Goal: Unclear: Browse casually

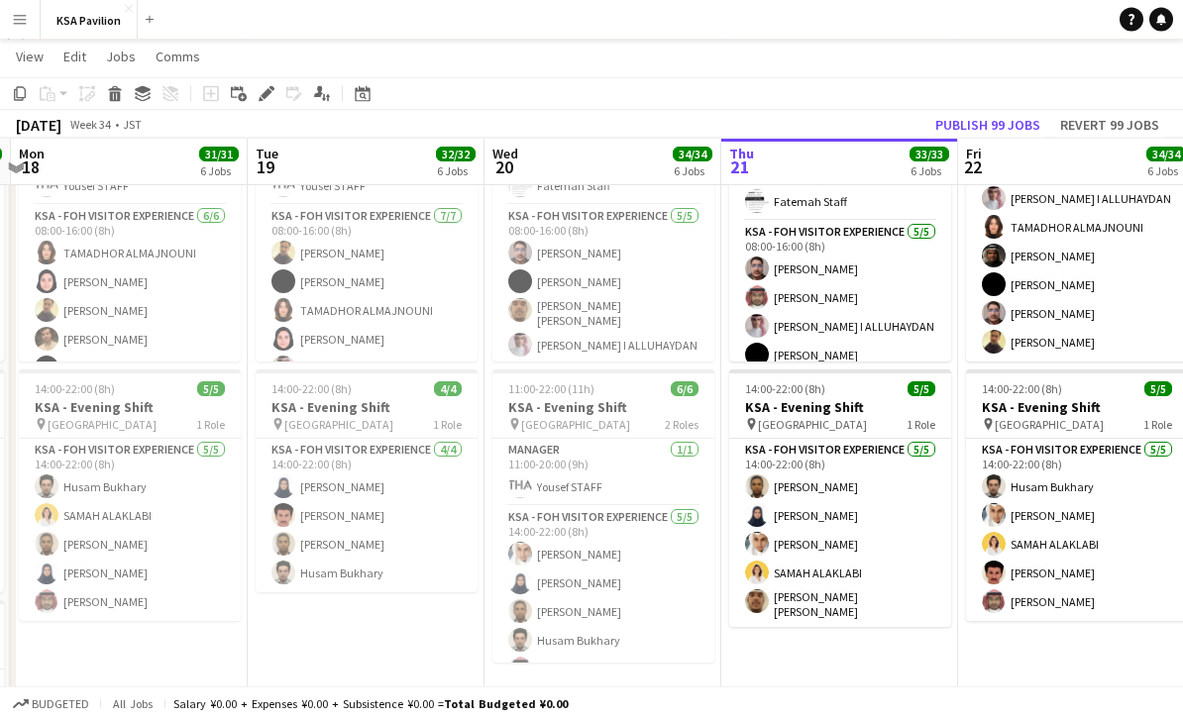
scroll to position [253, 0]
